Goal: Transaction & Acquisition: Purchase product/service

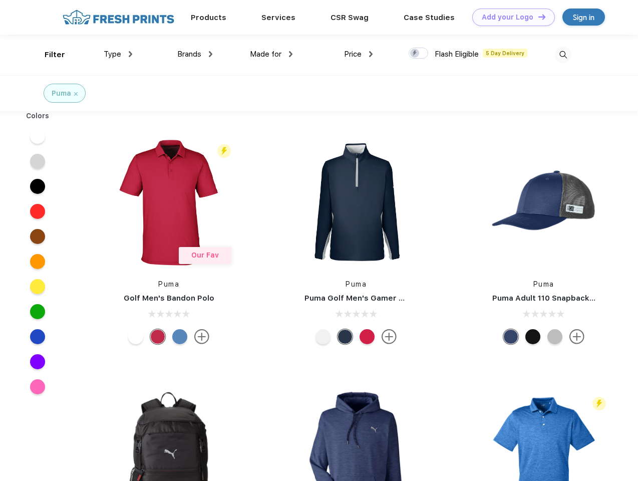
click at [510, 17] on link "Add your Logo Design Tool" at bounding box center [513, 18] width 83 height 18
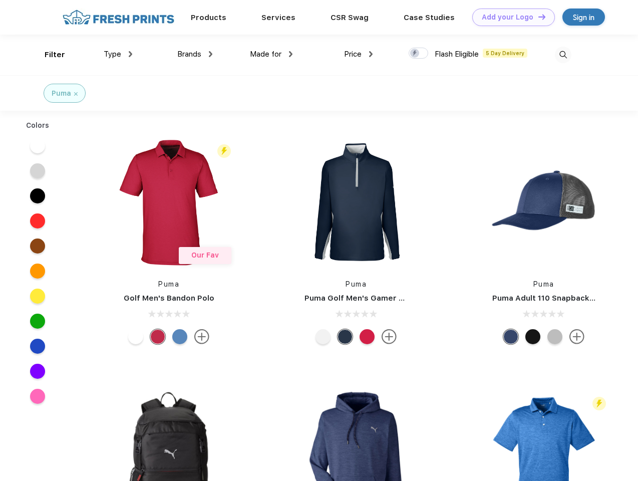
click at [0, 0] on div "Design Tool" at bounding box center [0, 0] width 0 height 0
click at [538, 17] on link "Add your Logo Design Tool" at bounding box center [513, 18] width 83 height 18
click at [48, 55] on div "Filter" at bounding box center [55, 55] width 21 height 12
click at [118, 54] on span "Type" at bounding box center [113, 54] width 18 height 9
click at [195, 54] on span "Brands" at bounding box center [189, 54] width 24 height 9
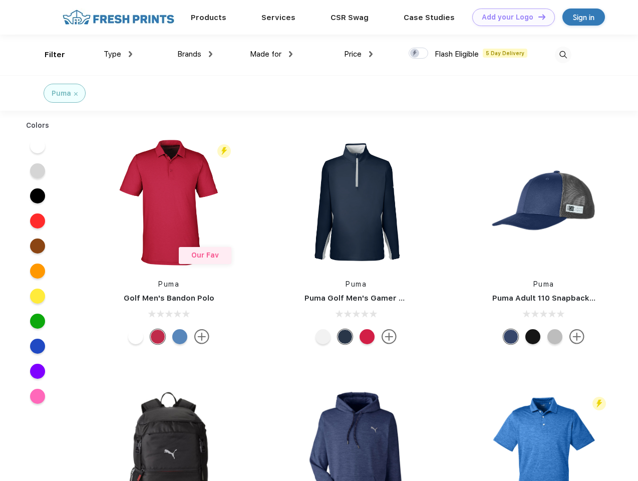
click at [272, 54] on span "Made for" at bounding box center [266, 54] width 32 height 9
click at [359, 54] on span "Price" at bounding box center [353, 54] width 18 height 9
click at [419, 54] on div at bounding box center [419, 53] width 20 height 11
click at [415, 54] on input "checkbox" at bounding box center [412, 50] width 7 height 7
click at [563, 55] on img at bounding box center [563, 55] width 17 height 17
